Goal: Information Seeking & Learning: Learn about a topic

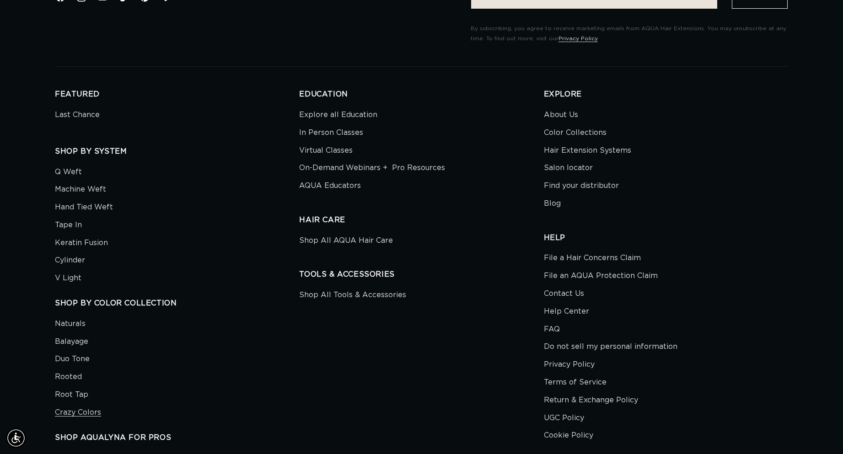
scroll to position [0, 778]
click at [555, 195] on link "Blog" at bounding box center [552, 204] width 17 height 18
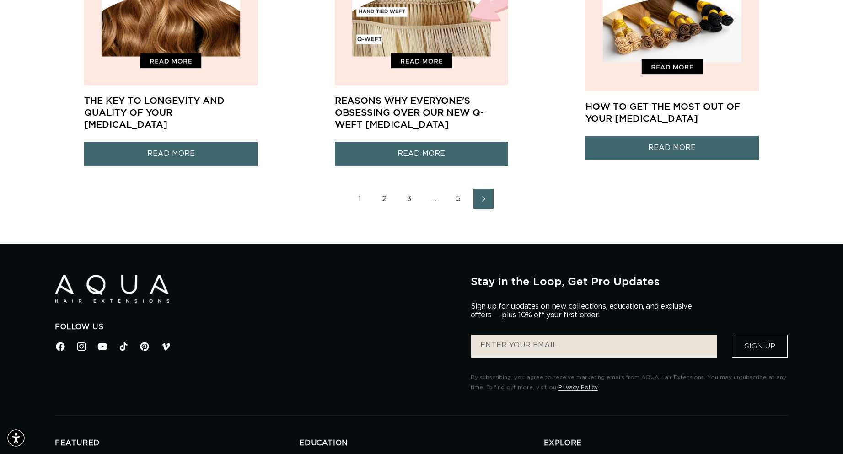
scroll to position [0, 1555]
click at [381, 189] on link "2" at bounding box center [384, 199] width 20 height 20
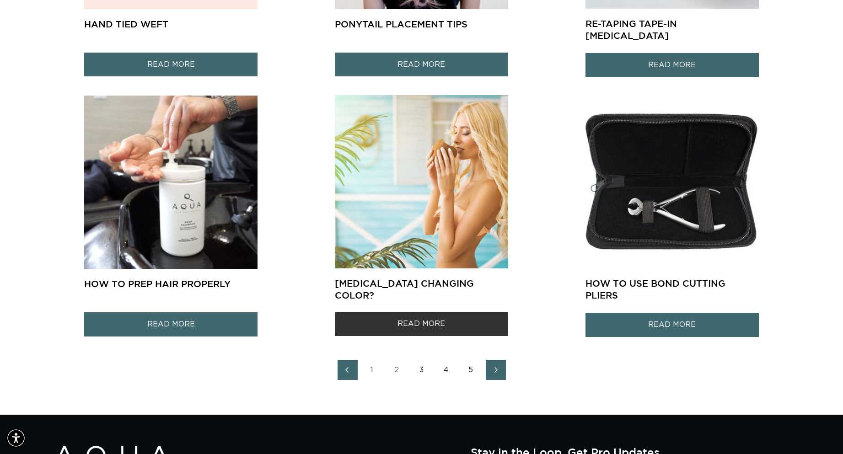
click at [432, 312] on link "READ MORE" at bounding box center [421, 324] width 173 height 24
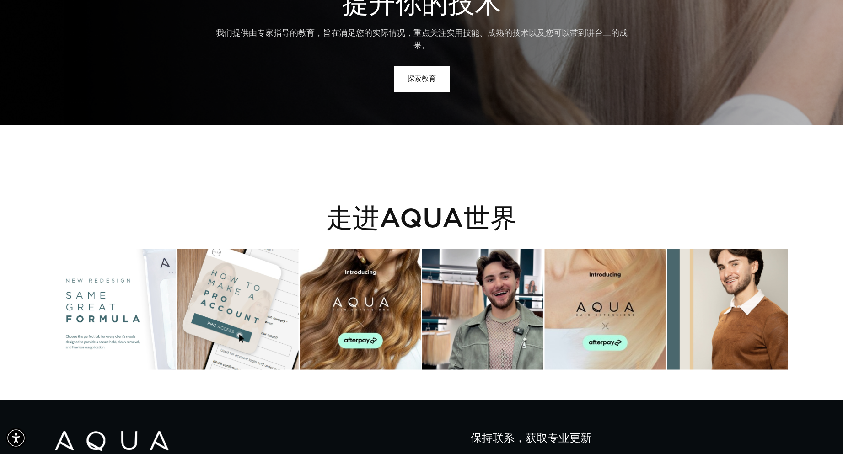
scroll to position [1554, 0]
